Goal: Transaction & Acquisition: Purchase product/service

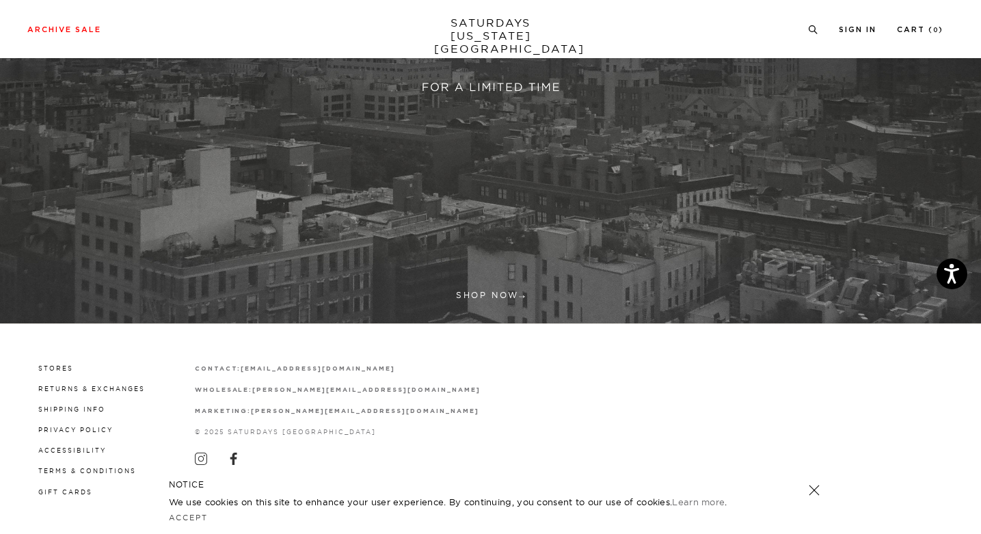
scroll to position [371, 0]
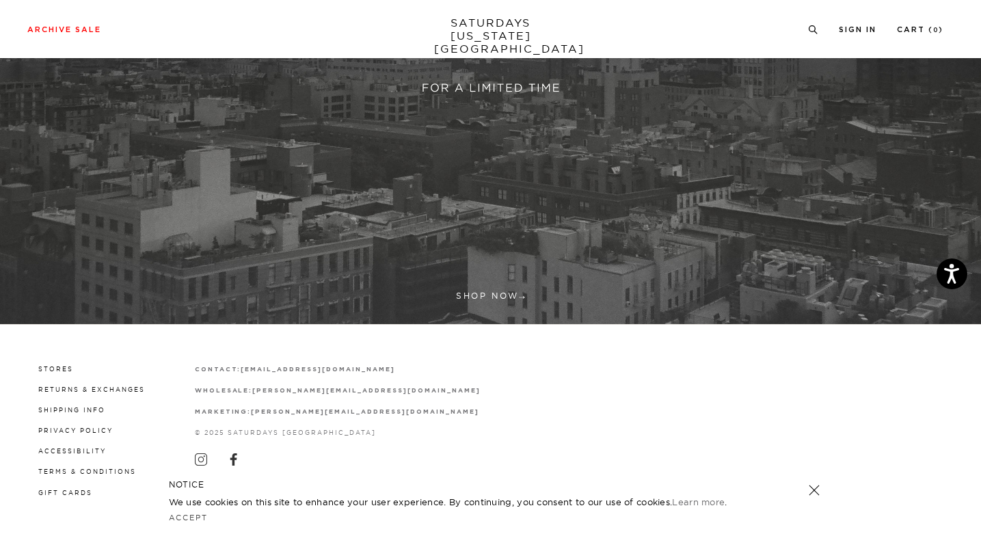
click at [510, 295] on link at bounding box center [490, 23] width 981 height 601
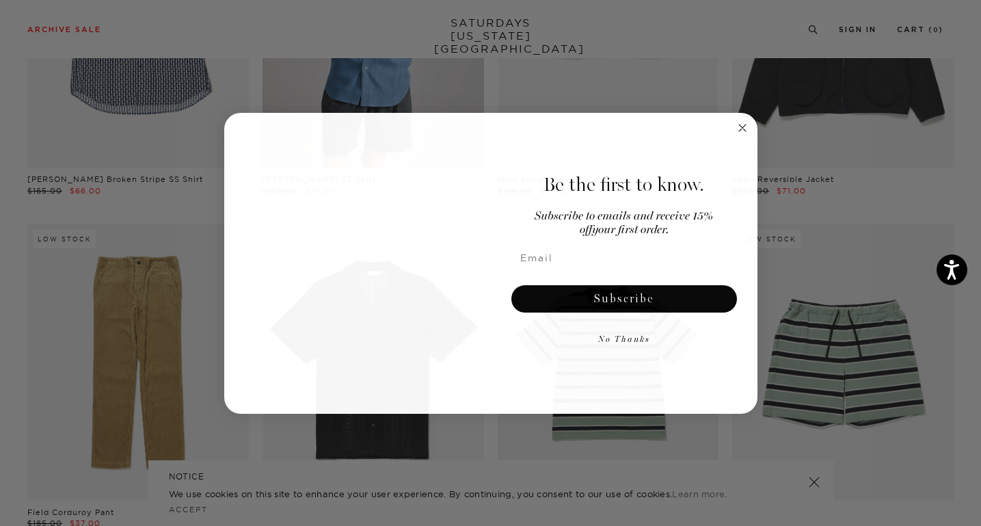
scroll to position [916, 5]
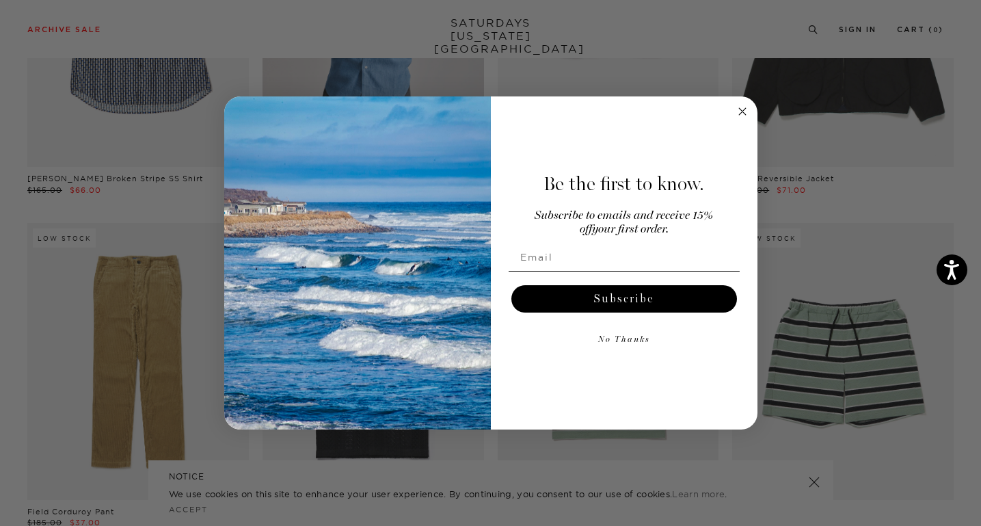
click at [743, 111] on icon "Close dialog" at bounding box center [742, 111] width 7 height 7
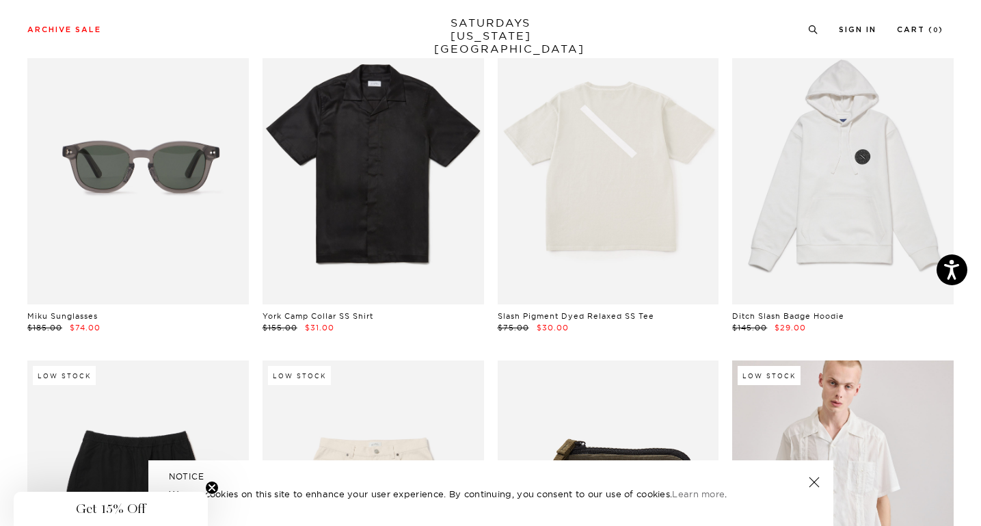
scroll to position [2111, 4]
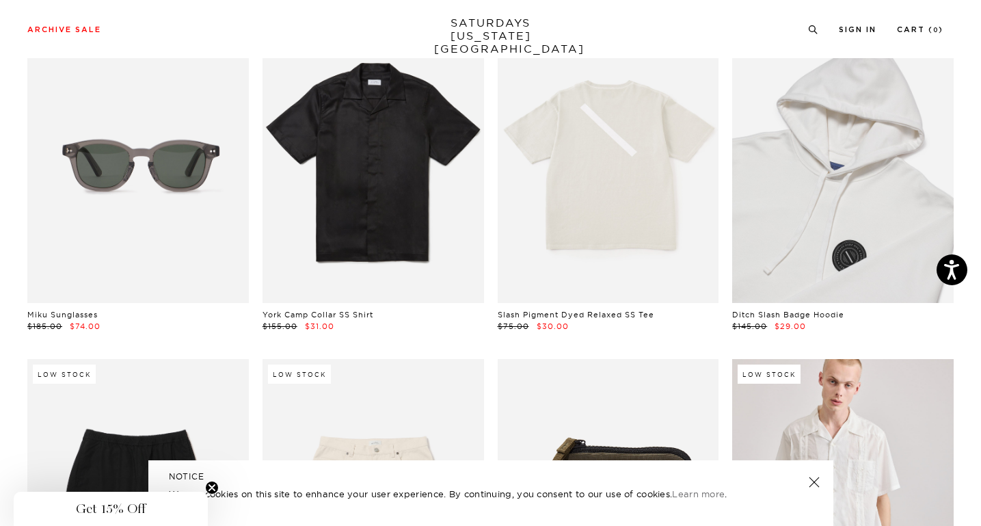
click at [857, 231] on link at bounding box center [842, 164] width 221 height 277
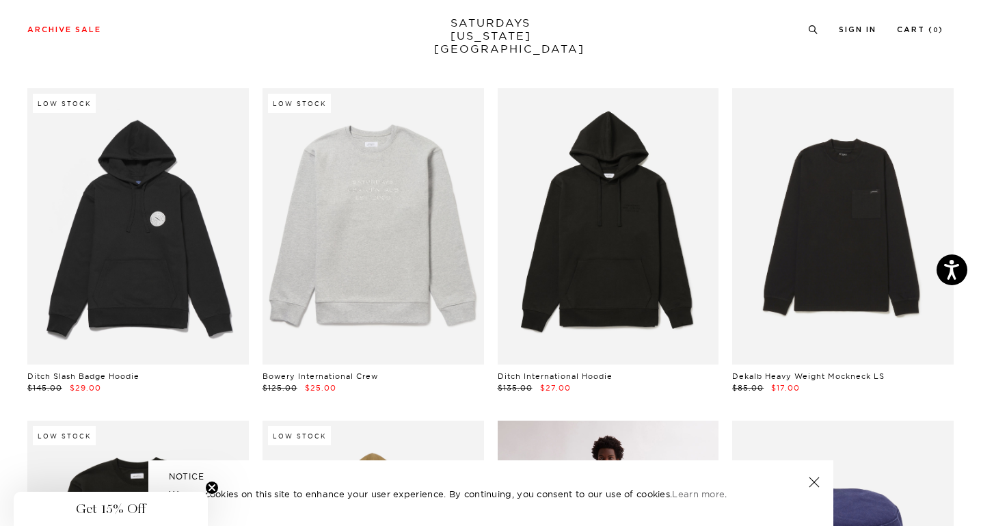
scroll to position [6018, 0]
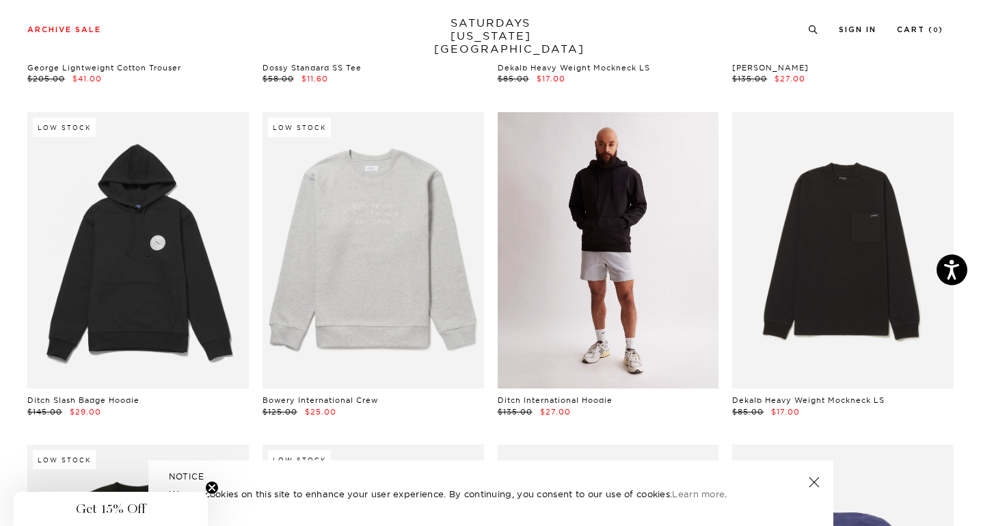
click at [580, 324] on link at bounding box center [608, 250] width 221 height 277
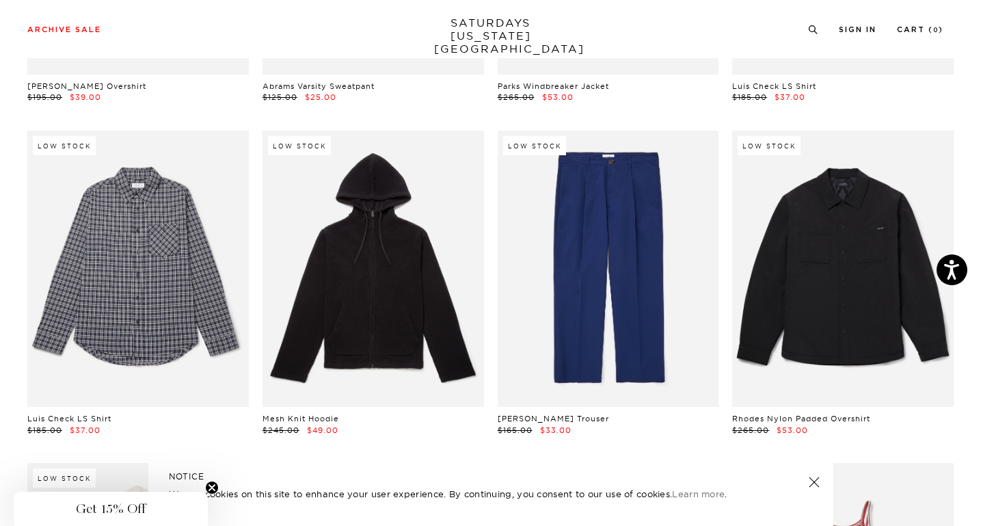
scroll to position [12994, 1]
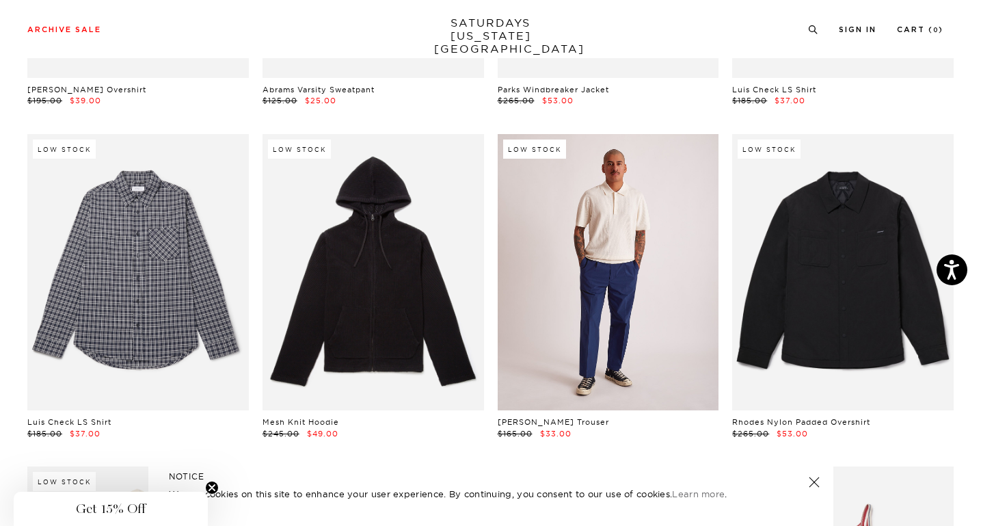
click at [653, 281] on link at bounding box center [608, 272] width 221 height 277
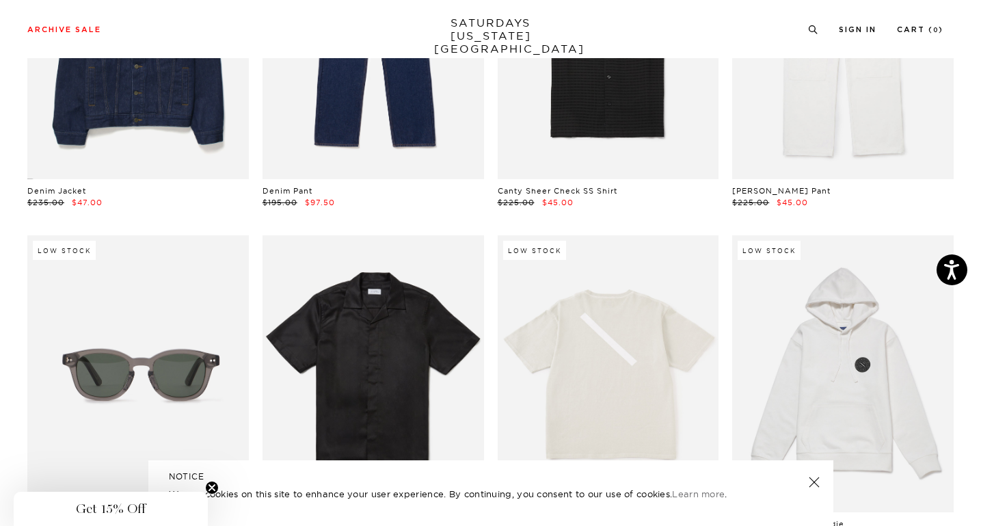
scroll to position [0, 1]
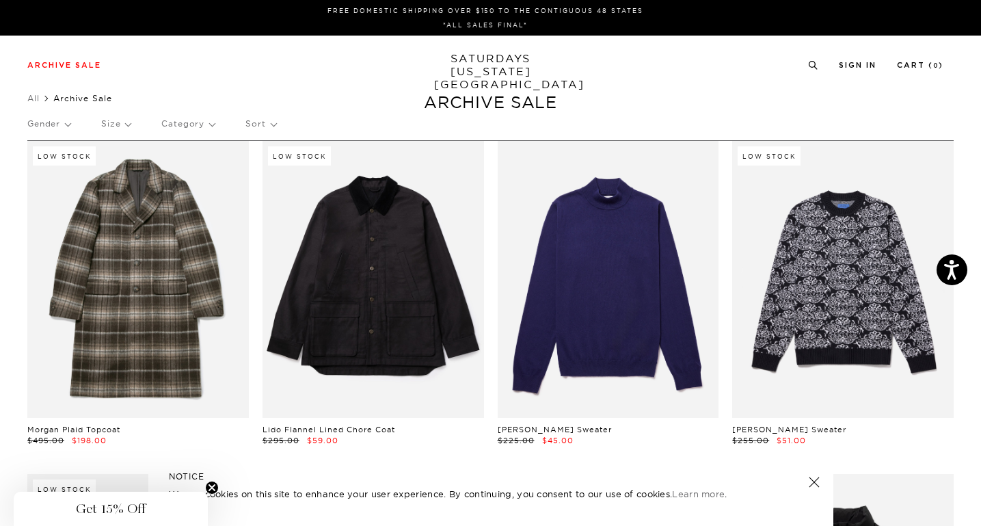
click at [114, 125] on p "Size" at bounding box center [115, 123] width 29 height 31
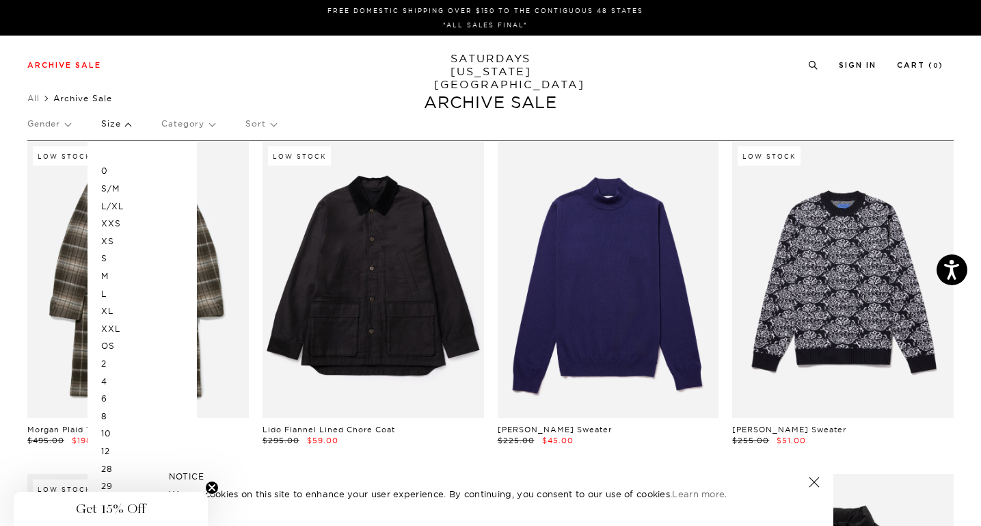
click at [109, 273] on p "M" at bounding box center [142, 276] width 82 height 18
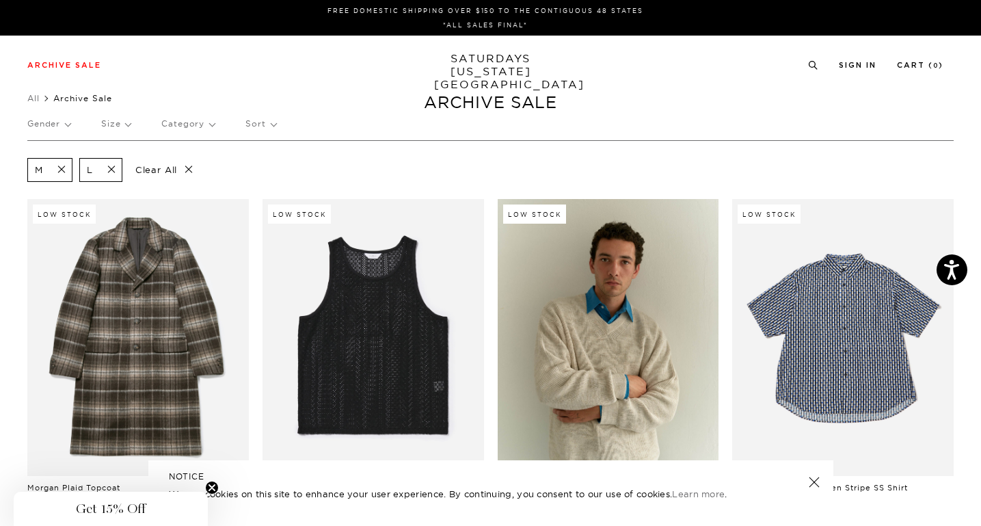
click at [126, 128] on p "Size" at bounding box center [115, 123] width 29 height 31
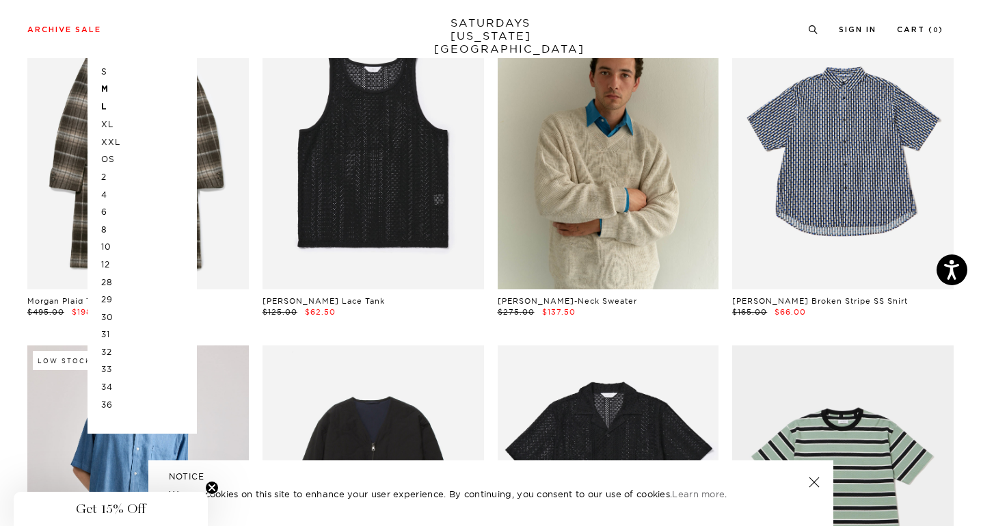
scroll to position [196, 0]
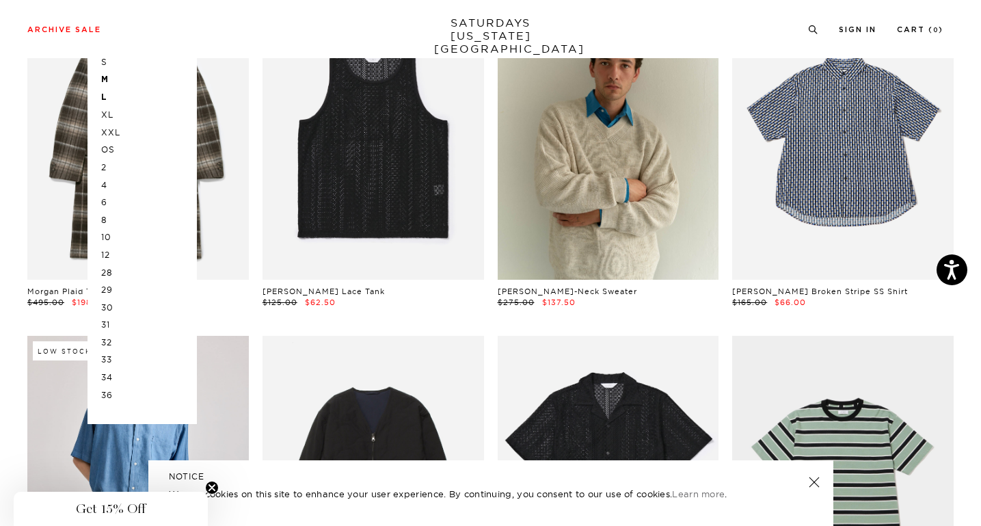
click at [112, 352] on p "33" at bounding box center [142, 360] width 82 height 18
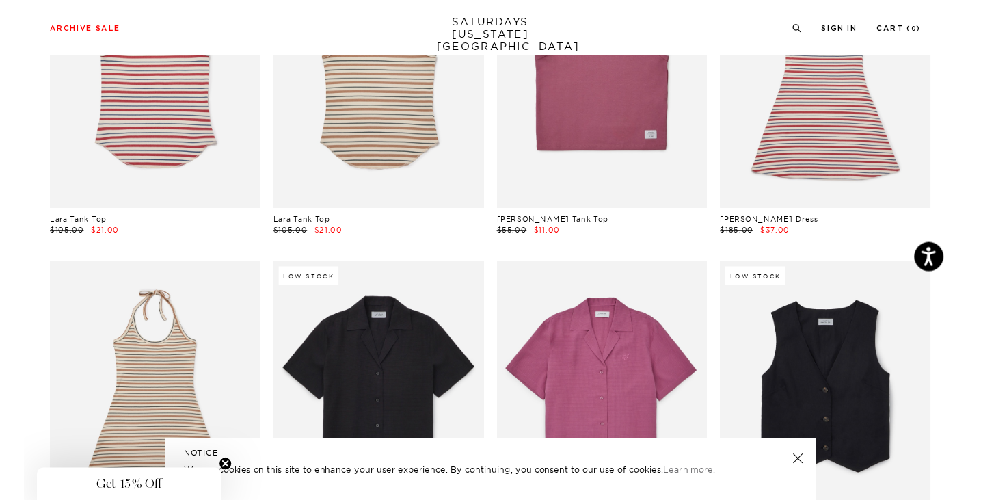
scroll to position [4864, 0]
